Goal: Contribute content: Contribute content

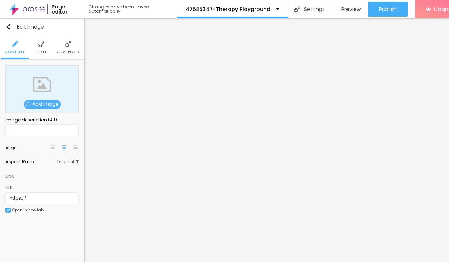
click at [46, 106] on span "Add image" at bounding box center [42, 104] width 37 height 9
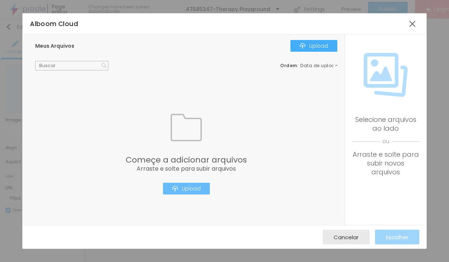
click at [195, 191] on div "Upload" at bounding box center [186, 188] width 29 height 6
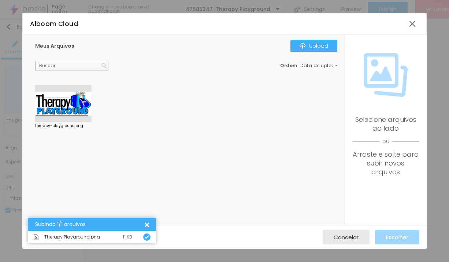
click at [66, 105] on div at bounding box center [63, 103] width 56 height 37
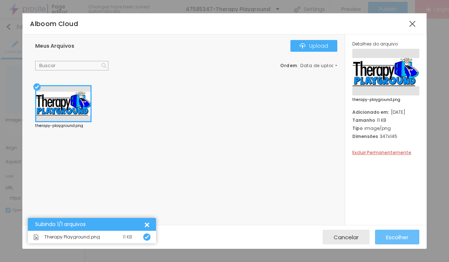
click at [394, 237] on span "Escolher" at bounding box center [397, 237] width 22 height 6
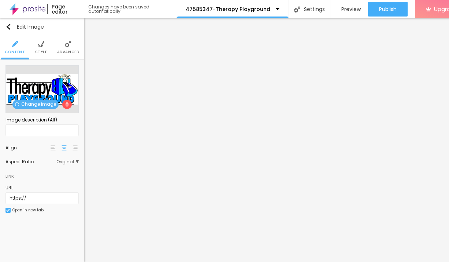
click at [42, 51] on span "Style" at bounding box center [41, 52] width 12 height 4
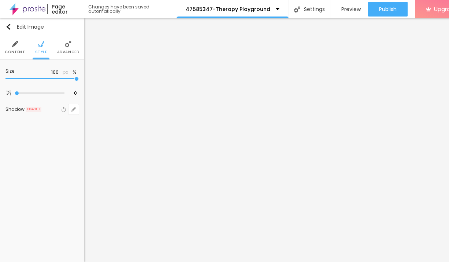
click at [72, 47] on li "Advanced" at bounding box center [68, 47] width 22 height 24
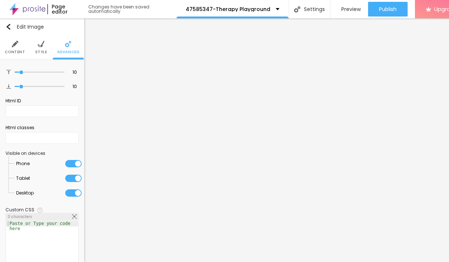
click at [43, 52] on span "Style" at bounding box center [41, 52] width 12 height 4
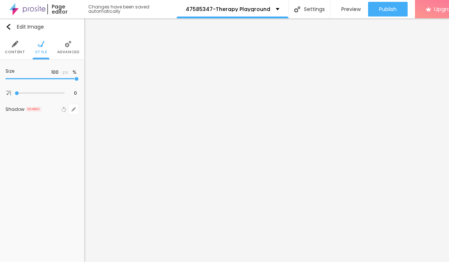
type input "95"
type input "60"
type input "45"
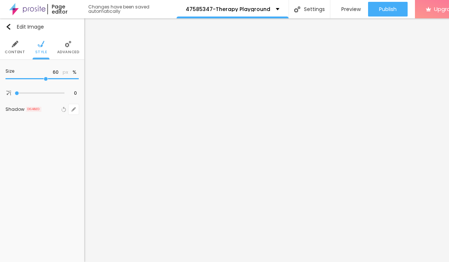
type input "45"
type input "40"
type input "35"
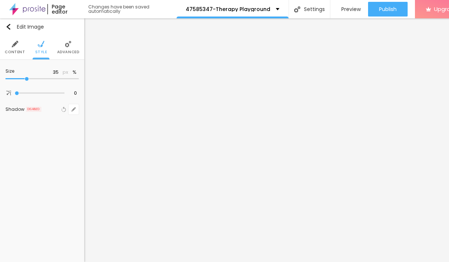
type input "30"
type input "10"
drag, startPoint x: 77, startPoint y: 82, endPoint x: -16, endPoint y: 79, distance: 93.1
type input "10"
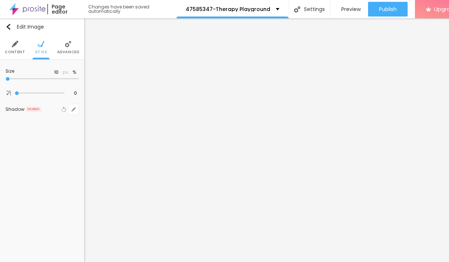
click at [5, 79] on input "range" at bounding box center [41, 79] width 73 height 4
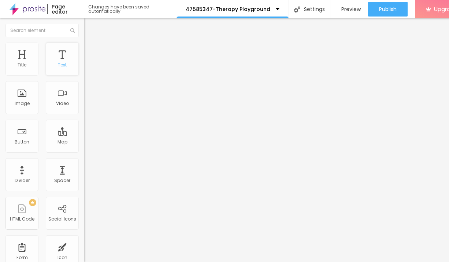
click at [67, 70] on div "Text" at bounding box center [62, 58] width 33 height 33
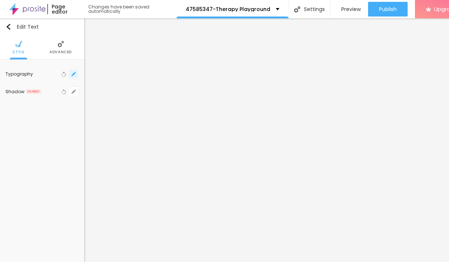
click at [75, 74] on icon "button" at bounding box center [73, 74] width 4 height 4
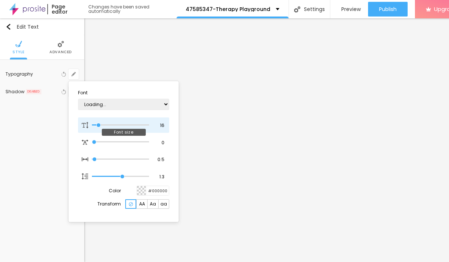
type input "1"
type input "18"
type input "1"
type input "19"
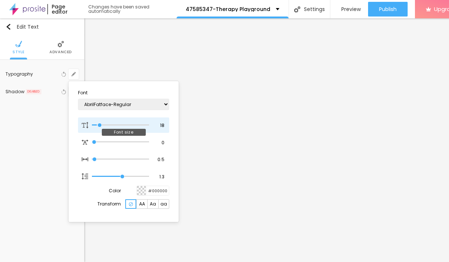
type input "19"
type input "1"
type input "28"
type input "1"
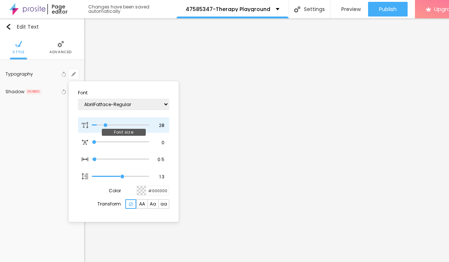
type input "42"
type input "1"
type input "50"
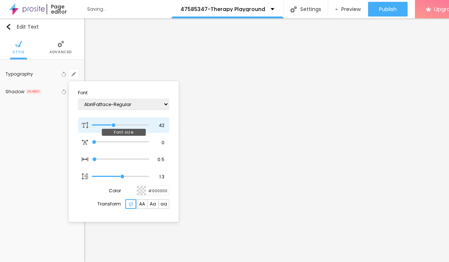
type input "1"
type input "51"
type input "1"
type input "50"
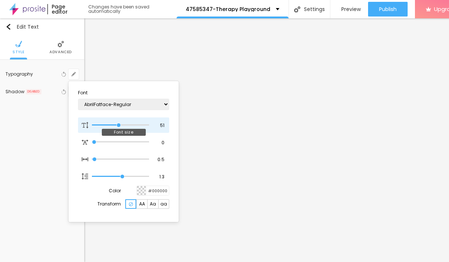
type input "50"
type input "1"
type input "48"
type input "1"
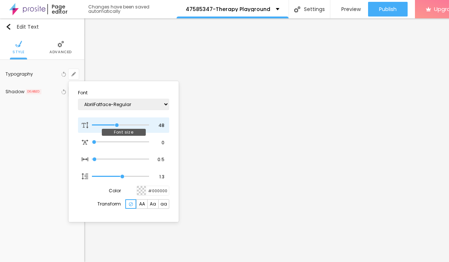
type input "46"
type input "1"
type input "45"
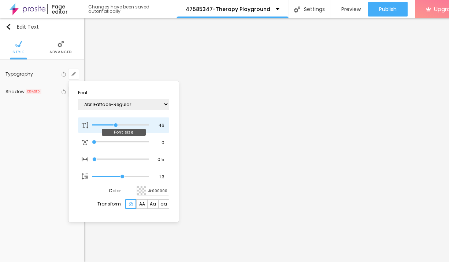
type input "1"
type input "44"
type input "1"
type input "43"
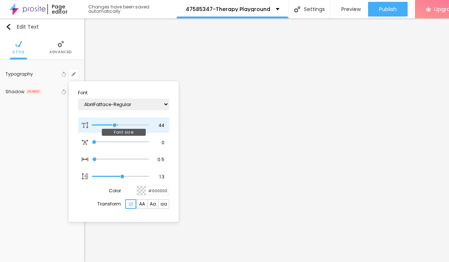
type input "43"
type input "1"
type input "42"
type input "1"
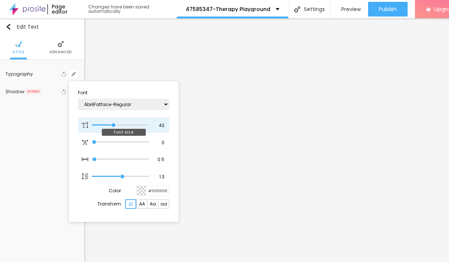
type input "41"
type input "1"
type input "40"
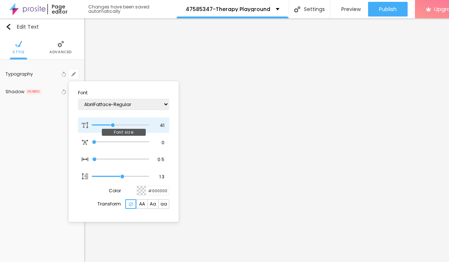
type input "1"
type input "39"
type input "1"
type input "38"
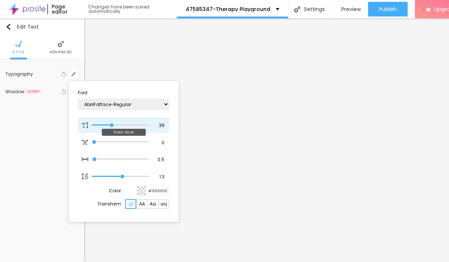
type input "38"
type input "1"
type input "37"
type input "1"
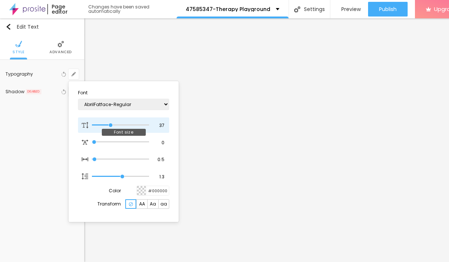
type input "36"
type input "1"
type input "35"
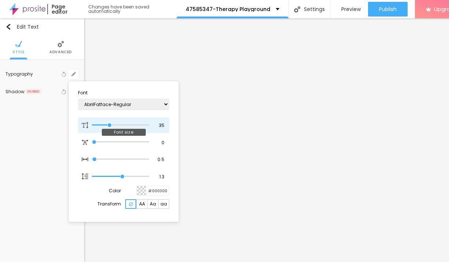
type input "1"
type input "34"
type input "1"
type input "31"
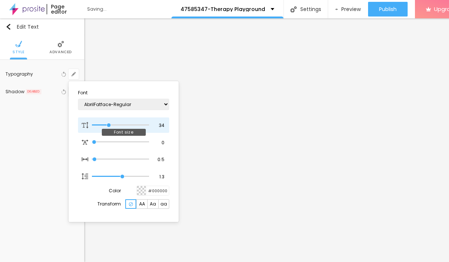
type input "31"
type input "1"
type input "29"
type input "1"
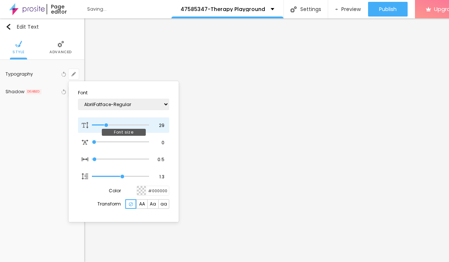
type input "28"
type input "1"
type input "29"
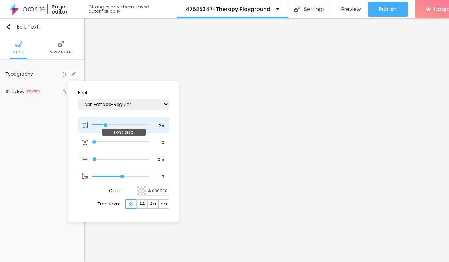
type input "1"
type input "28"
type input "1"
type input "27"
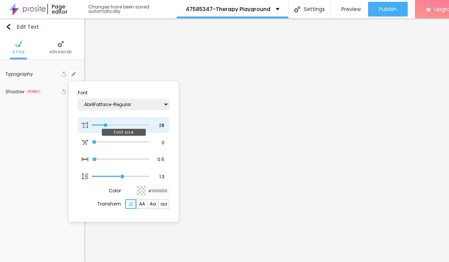
type input "27"
type input "1"
type input "26"
type input "1"
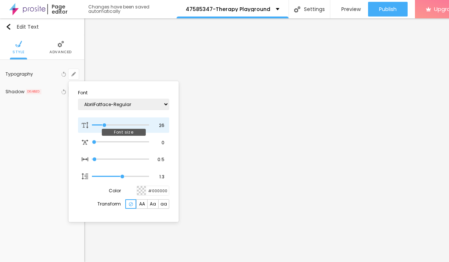
type input "25"
type input "1"
drag, startPoint x: 100, startPoint y: 126, endPoint x: 104, endPoint y: 126, distance: 4.8
type input "25"
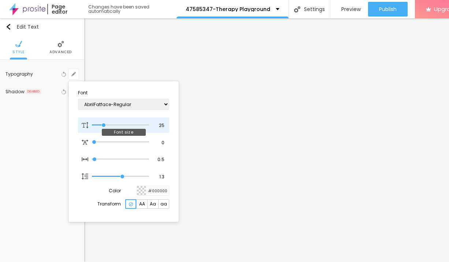
click at [104, 126] on input "range" at bounding box center [120, 125] width 57 height 4
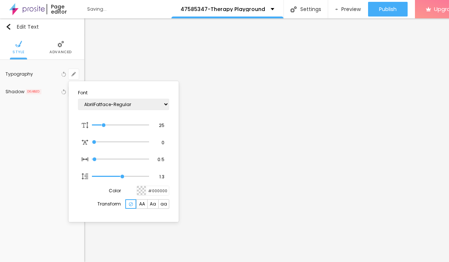
type input "1"
click at [265, 156] on div at bounding box center [224, 131] width 449 height 262
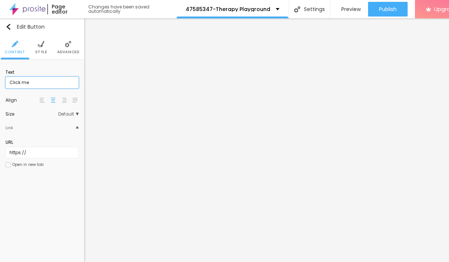
drag, startPoint x: 26, startPoint y: 83, endPoint x: -6, endPoint y: 84, distance: 32.6
click at [5, 84] on input "Click me" at bounding box center [41, 83] width 73 height 12
paste input "→ VIEW DOCUMENT HERE"
type input "→ VIEW DOCUMENT HERE"
click at [41, 50] on span "Style" at bounding box center [41, 52] width 12 height 4
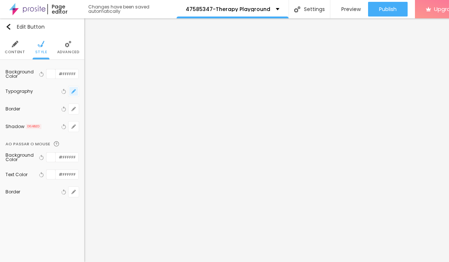
click at [73, 91] on icon "button" at bounding box center [73, 91] width 4 height 4
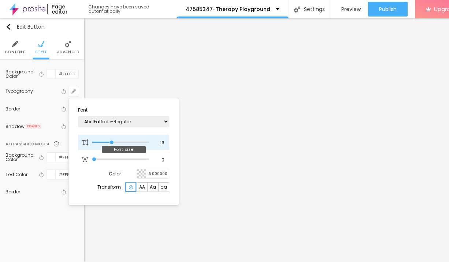
type input "17"
type input "18"
type input "19"
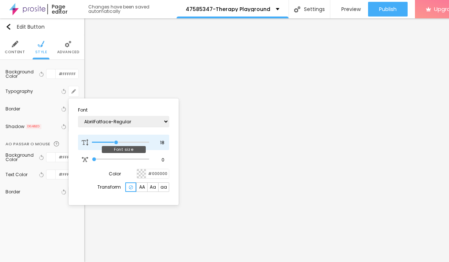
type input "19"
type input "20"
type input "21"
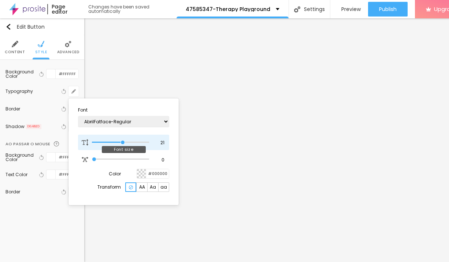
type input "22"
type input "23"
drag, startPoint x: 112, startPoint y: 143, endPoint x: 126, endPoint y: 144, distance: 14.7
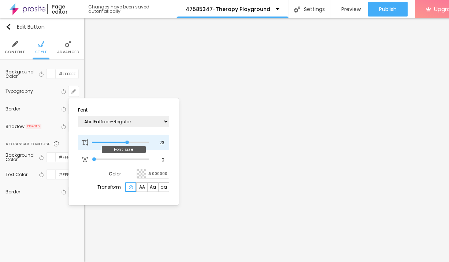
click at [126, 144] on input "range" at bounding box center [120, 142] width 57 height 4
type input "22"
click at [125, 144] on input "range" at bounding box center [120, 142] width 57 height 4
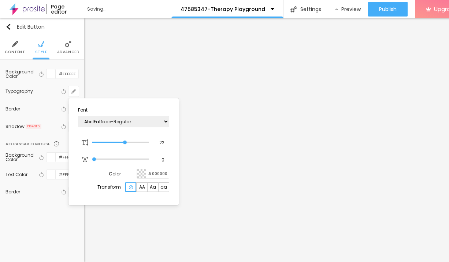
click at [235, 243] on div at bounding box center [224, 131] width 449 height 262
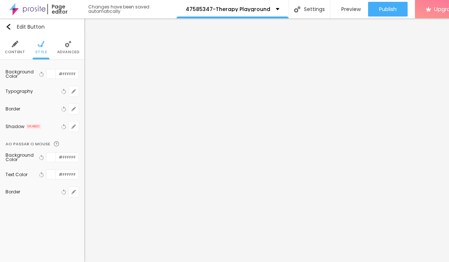
click at [16, 52] on span "Content" at bounding box center [15, 52] width 20 height 4
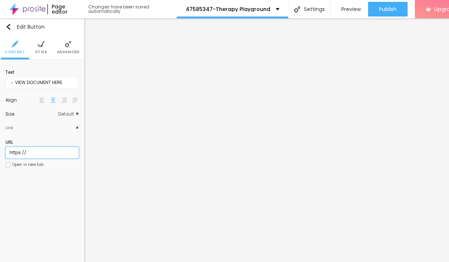
drag, startPoint x: 51, startPoint y: 53, endPoint x: 0, endPoint y: 155, distance: 113.2
click at [5, 155] on input "https://" at bounding box center [41, 153] width 73 height 12
paste input "[DOMAIN_NAME][URL]"
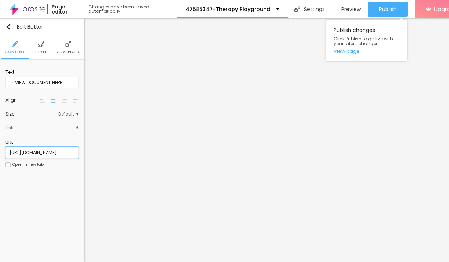
type input "[URL][DOMAIN_NAME]"
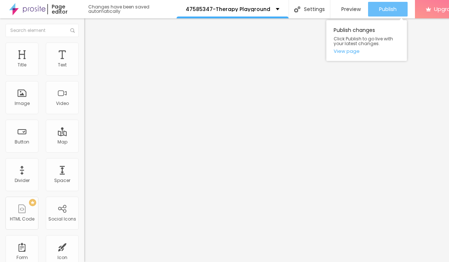
click at [386, 8] on span "Publish" at bounding box center [388, 9] width 18 height 6
